Goal: Task Accomplishment & Management: Use online tool/utility

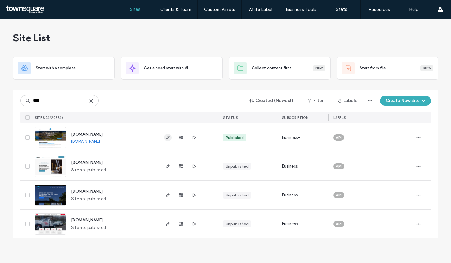
type input "****"
click at [167, 138] on icon "button" at bounding box center [167, 137] width 5 height 5
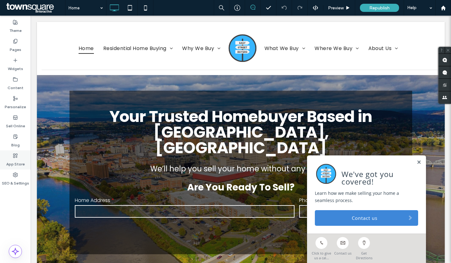
click at [16, 158] on label "App Store" at bounding box center [15, 162] width 18 height 9
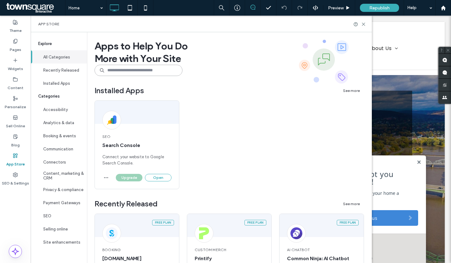
click at [120, 68] on input at bounding box center [138, 70] width 88 height 11
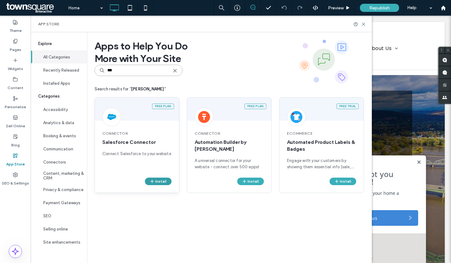
type input "***"
click at [156, 179] on button "Install" at bounding box center [158, 182] width 27 height 8
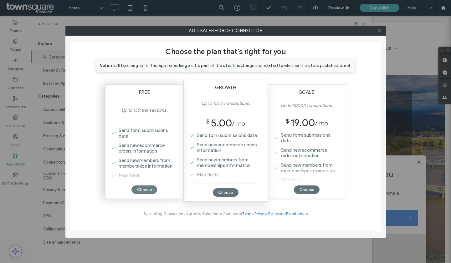
click at [147, 187] on div "Choose" at bounding box center [144, 190] width 26 height 8
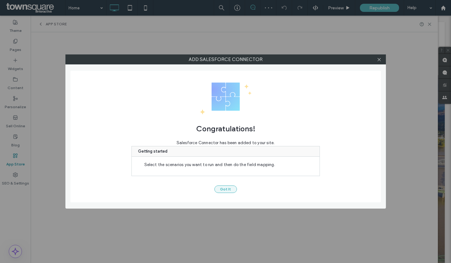
click at [232, 188] on button "Got It" at bounding box center [225, 190] width 23 height 8
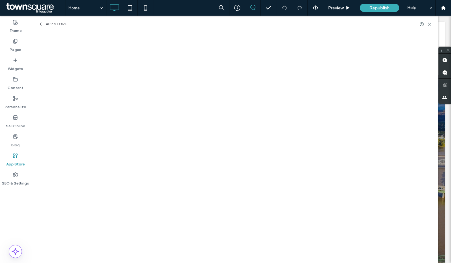
click at [430, 25] on icon at bounding box center [429, 24] width 5 height 5
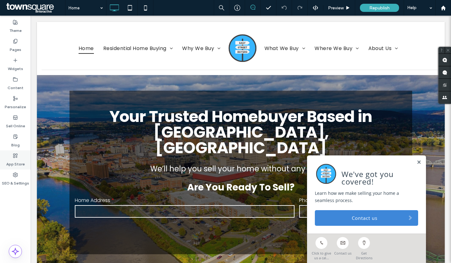
click at [9, 154] on div "App Store" at bounding box center [15, 160] width 31 height 19
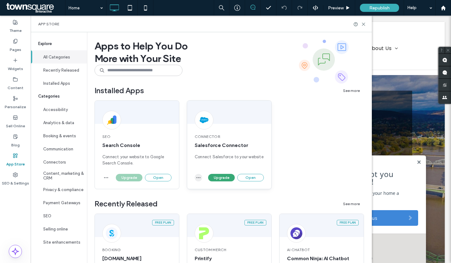
click at [200, 177] on use "button" at bounding box center [199, 177] width 4 height 1
click at [216, 176] on button "Upgrade" at bounding box center [221, 178] width 27 height 8
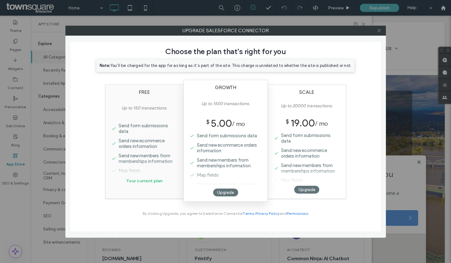
click at [380, 29] on icon at bounding box center [379, 30] width 5 height 5
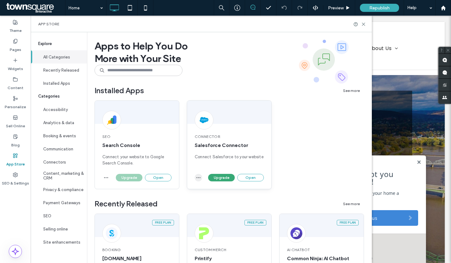
click at [198, 178] on icon "button" at bounding box center [198, 177] width 5 height 5
click at [207, 191] on span "Uninstall app" at bounding box center [213, 193] width 26 height 6
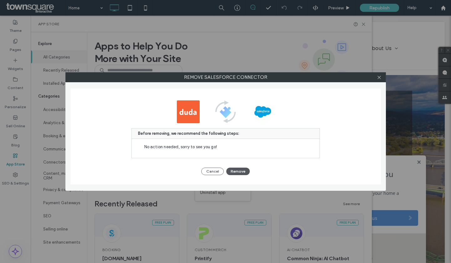
click at [238, 170] on button "Remove" at bounding box center [237, 172] width 23 height 8
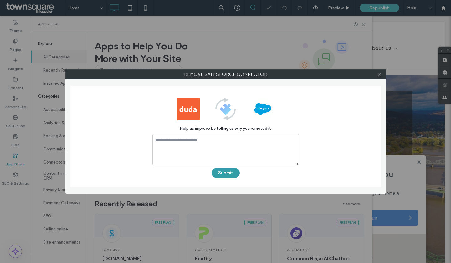
click at [230, 173] on button "Submit" at bounding box center [226, 173] width 28 height 10
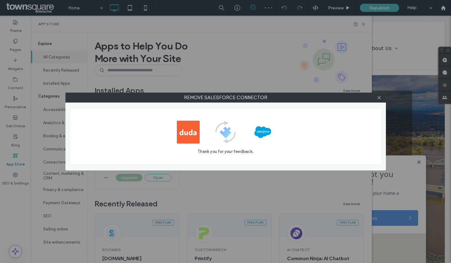
click at [383, 98] on div at bounding box center [379, 97] width 9 height 9
click at [379, 98] on use at bounding box center [378, 97] width 3 height 3
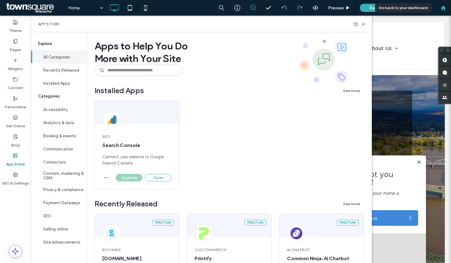
click at [444, 7] on use at bounding box center [443, 7] width 5 height 5
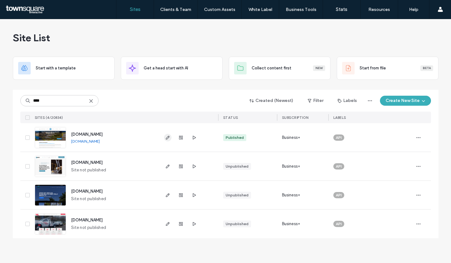
type input "****"
click at [168, 137] on icon "button" at bounding box center [167, 137] width 5 height 5
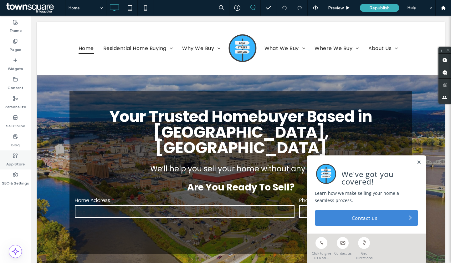
click at [15, 158] on label "App Store" at bounding box center [15, 162] width 18 height 9
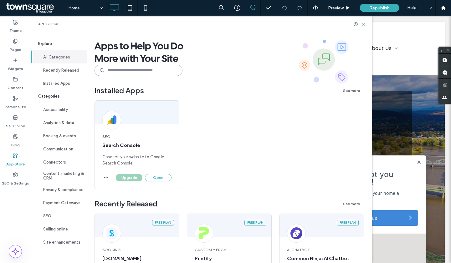
click at [115, 69] on input at bounding box center [138, 70] width 88 height 11
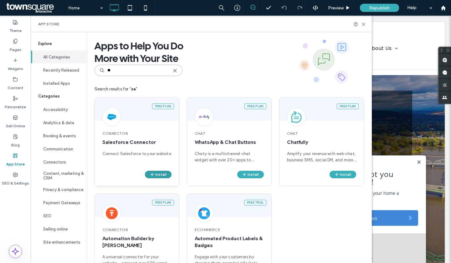
type input "**"
click at [159, 171] on button "Install" at bounding box center [158, 175] width 27 height 8
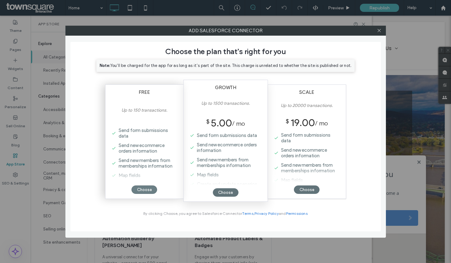
click at [142, 191] on div "Choose" at bounding box center [144, 190] width 26 height 8
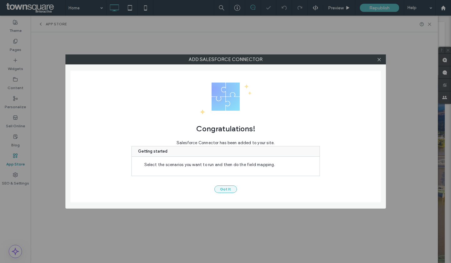
click at [222, 192] on button "Got It" at bounding box center [225, 190] width 23 height 8
